Goal: Task Accomplishment & Management: Complete application form

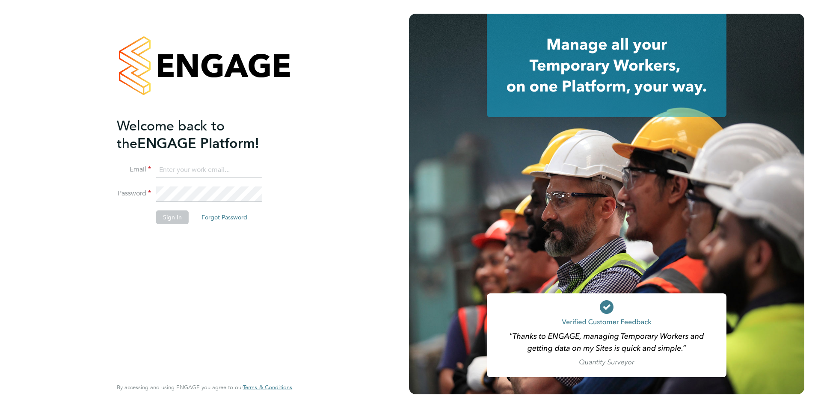
type input "kim.whelan@bhafc.co.uk"
click at [174, 216] on button "Sign In" at bounding box center [172, 217] width 33 height 14
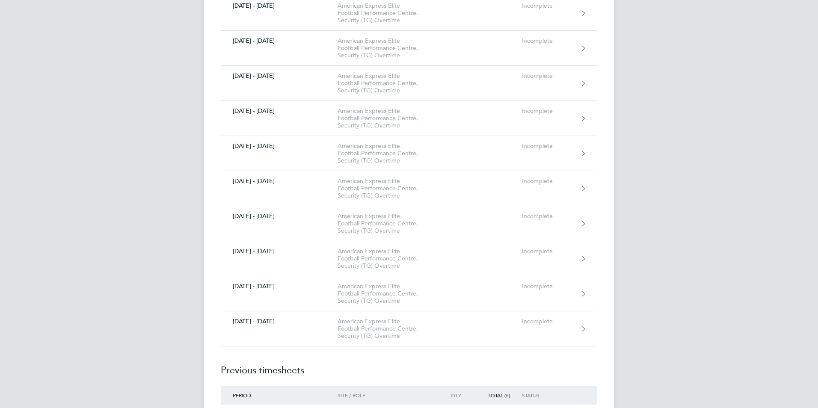
scroll to position [1609, 0]
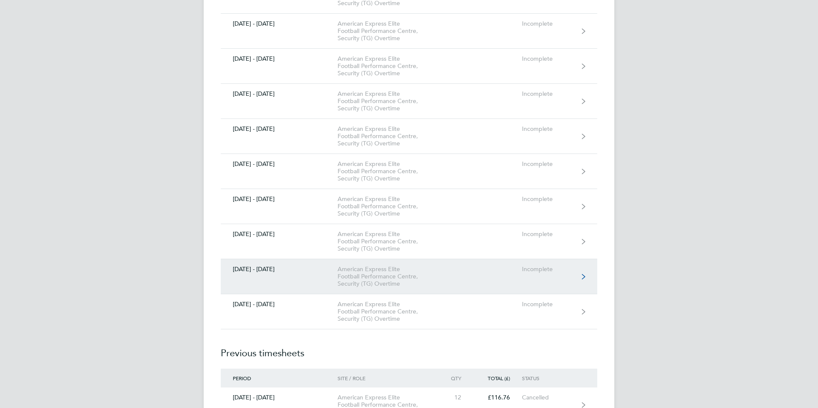
click at [484, 278] on link "[DATE] - [DATE] American Express Elite Football Performance Centre, Security (T…" at bounding box center [409, 276] width 376 height 35
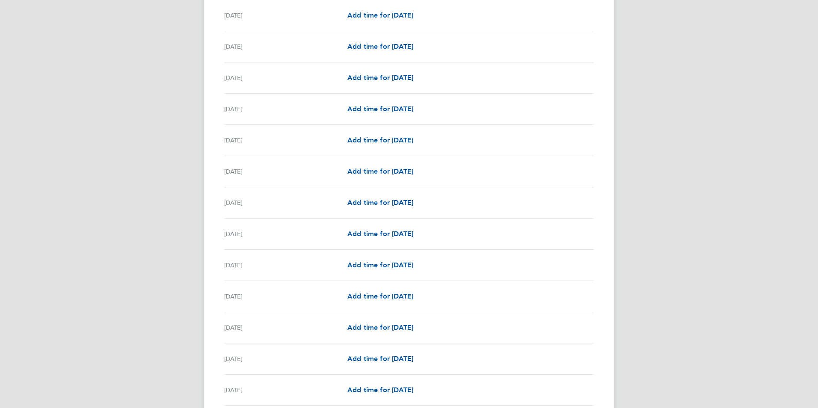
scroll to position [428, 0]
click at [375, 296] on span "Add time for [DATE]" at bounding box center [380, 296] width 66 height 8
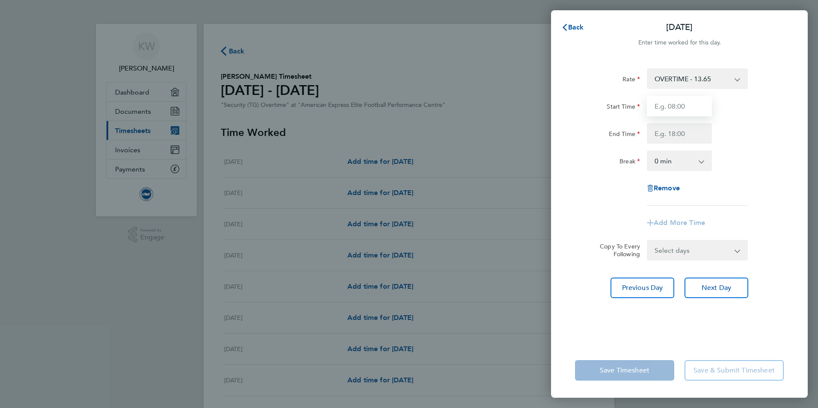
click at [698, 104] on input "Start Time" at bounding box center [679, 106] width 65 height 21
type input "08:30"
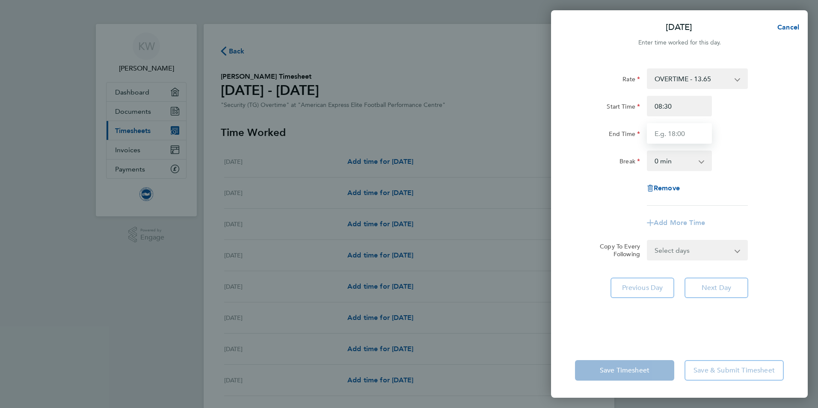
click at [699, 135] on input "End Time" at bounding box center [679, 133] width 65 height 21
type input "0"
type input "17:00"
click at [702, 162] on app-icon-cross-button at bounding box center [706, 160] width 10 height 19
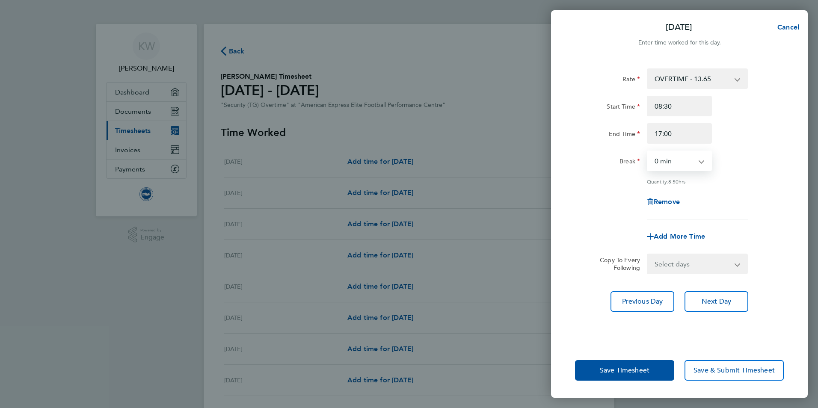
click at [699, 161] on select "0 min 15 min 30 min 45 min 60 min 75 min 90 min" at bounding box center [674, 160] width 53 height 19
select select "30"
click at [648, 151] on select "0 min 15 min 30 min 45 min 60 min 75 min 90 min" at bounding box center [674, 160] width 53 height 19
click at [744, 370] on span "Save & Submit Timesheet" at bounding box center [734, 370] width 81 height 9
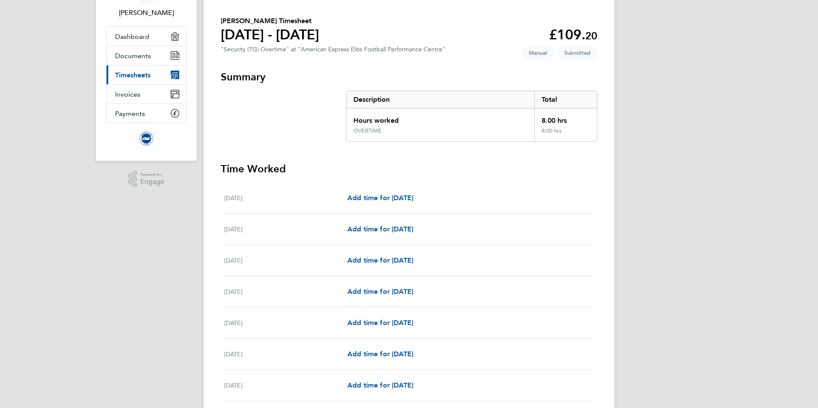
scroll to position [39, 0]
